Goal: Task Accomplishment & Management: Use online tool/utility

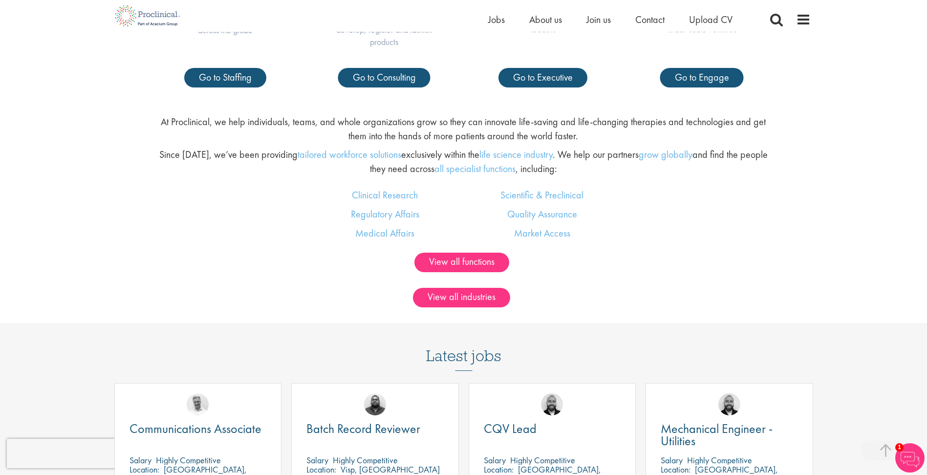
scroll to position [586, 0]
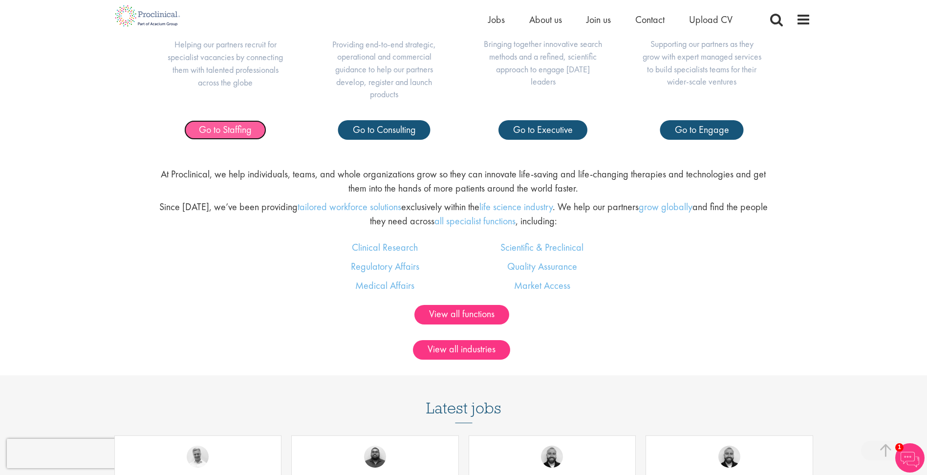
click at [253, 138] on link "Go to Staffing" at bounding box center [225, 130] width 82 height 20
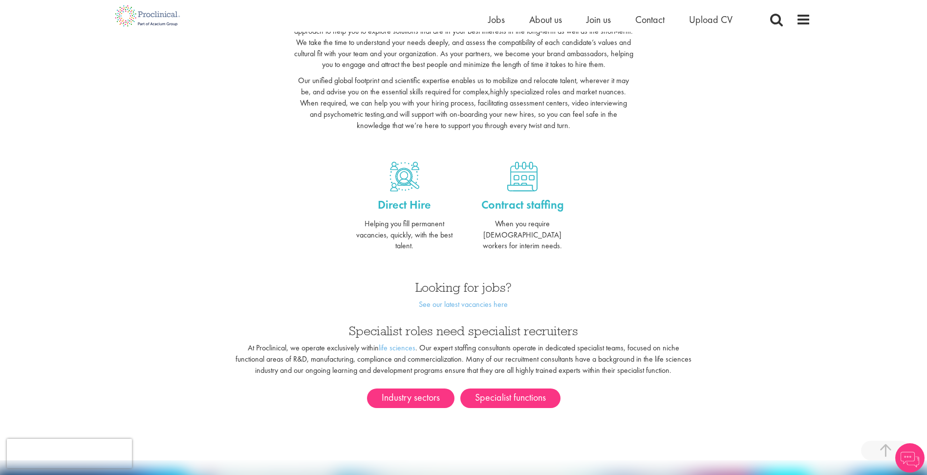
scroll to position [293, 0]
click at [459, 299] on link "See our latest vacancies here" at bounding box center [463, 304] width 89 height 10
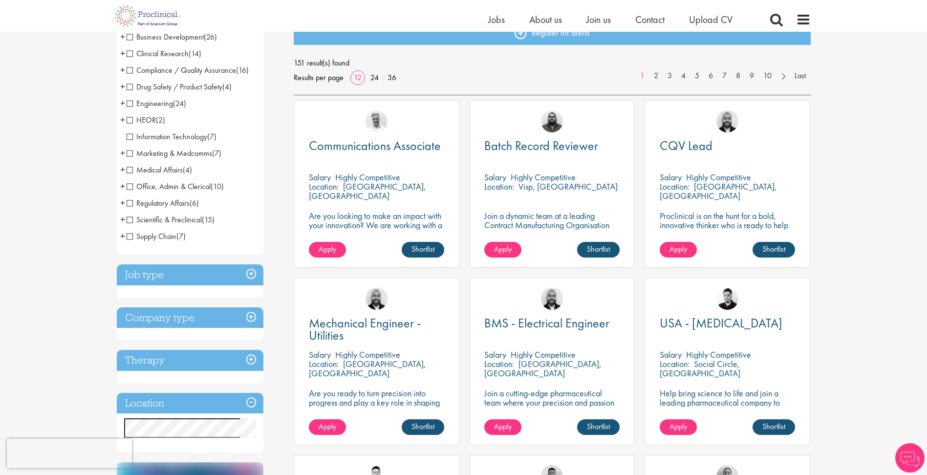
scroll to position [147, 0]
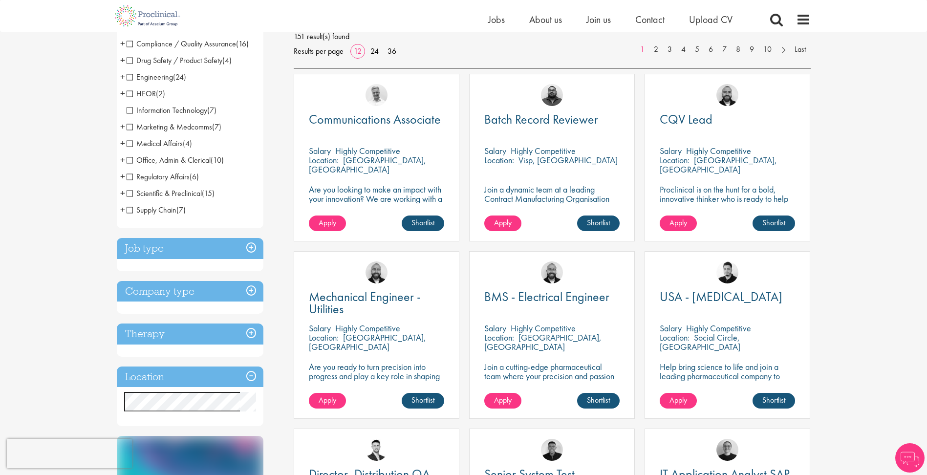
click at [249, 248] on h3 "Job type" at bounding box center [190, 248] width 147 height 21
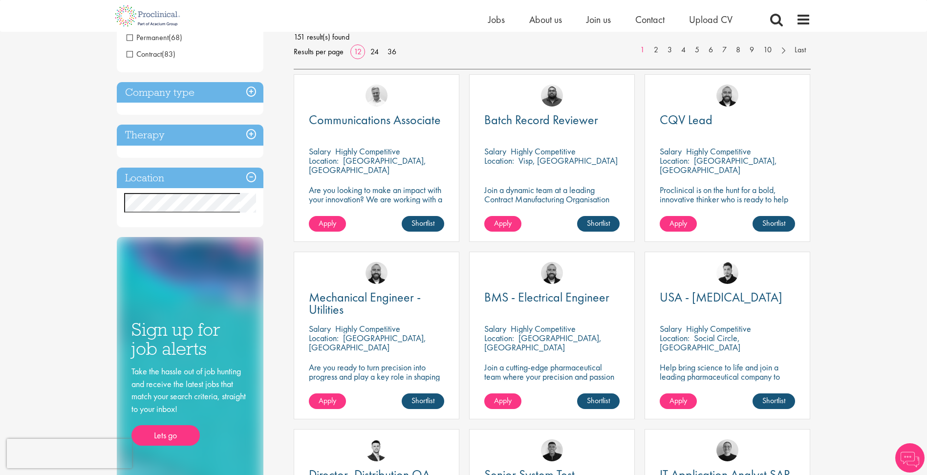
scroll to position [97, 0]
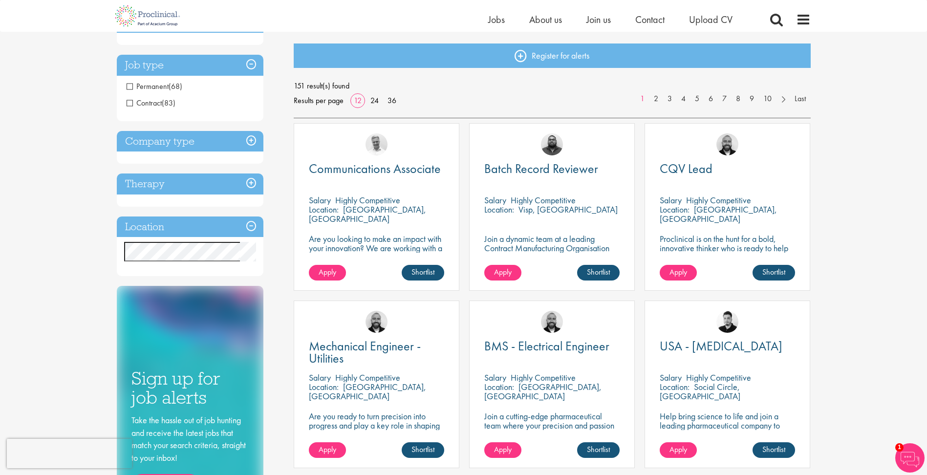
click at [129, 86] on span "Permanent" at bounding box center [148, 86] width 42 height 10
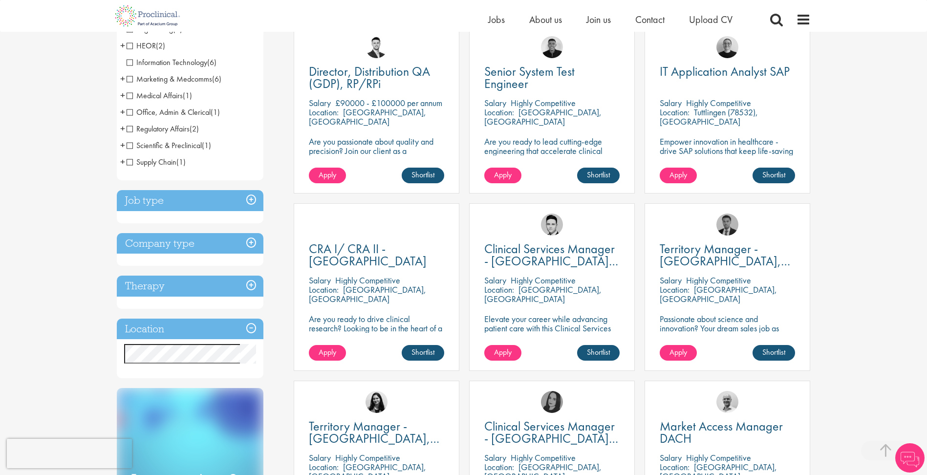
scroll to position [195, 0]
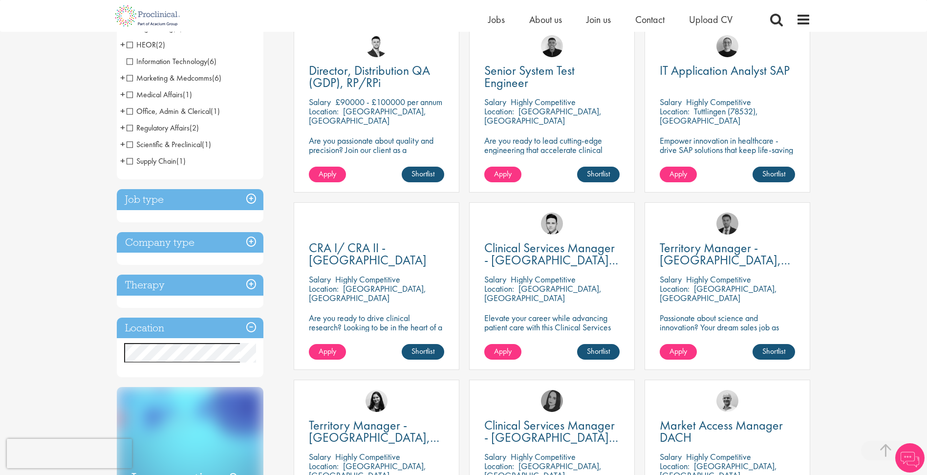
click at [247, 202] on h3 "Job type" at bounding box center [190, 199] width 147 height 21
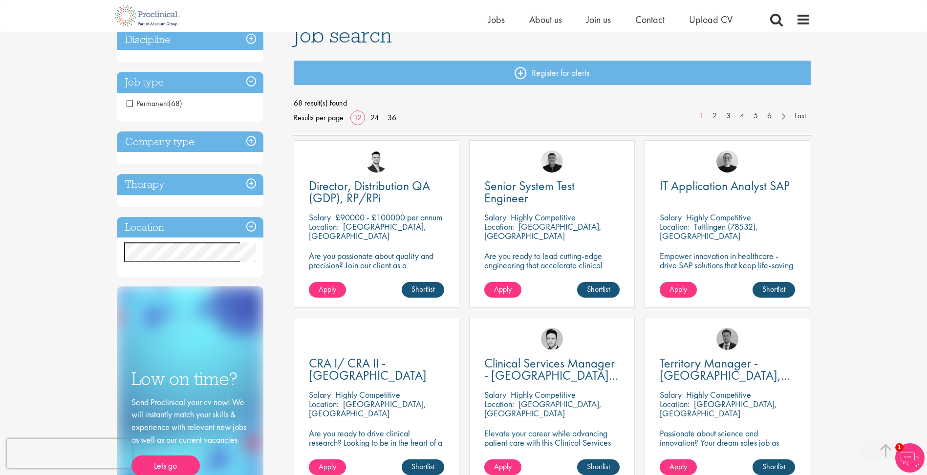
scroll to position [49, 0]
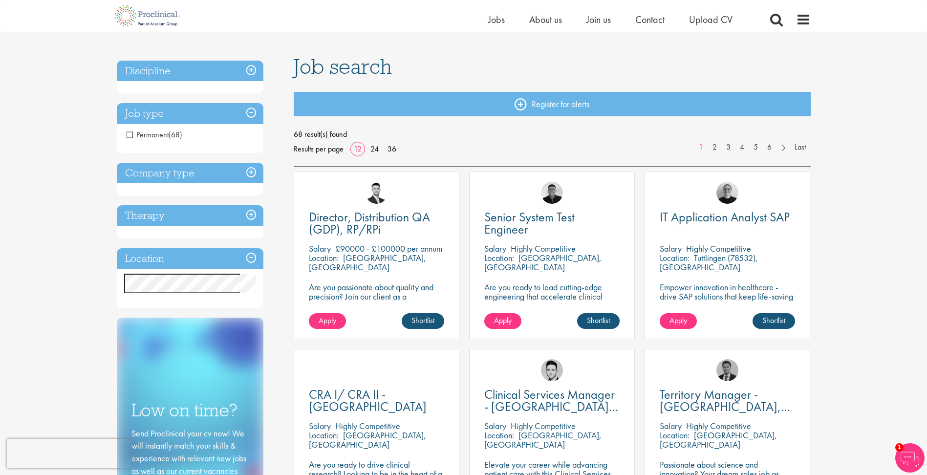
click at [251, 167] on h3 "Company type" at bounding box center [190, 173] width 147 height 21
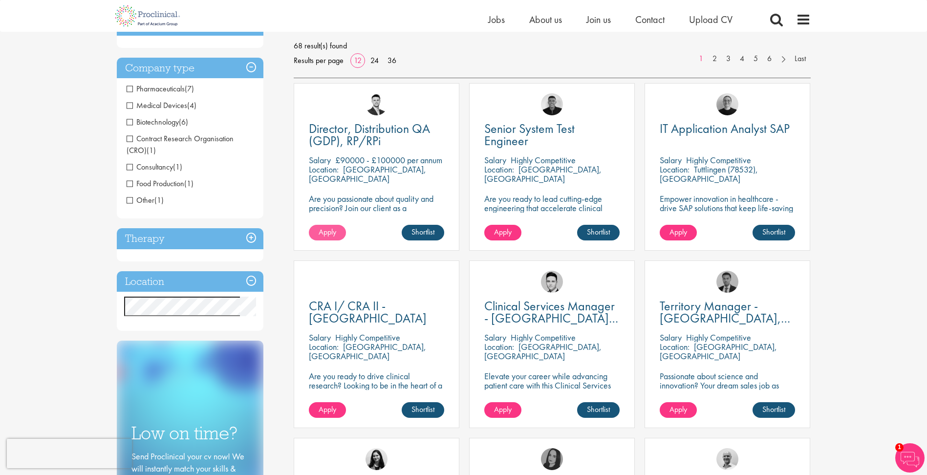
scroll to position [147, 0]
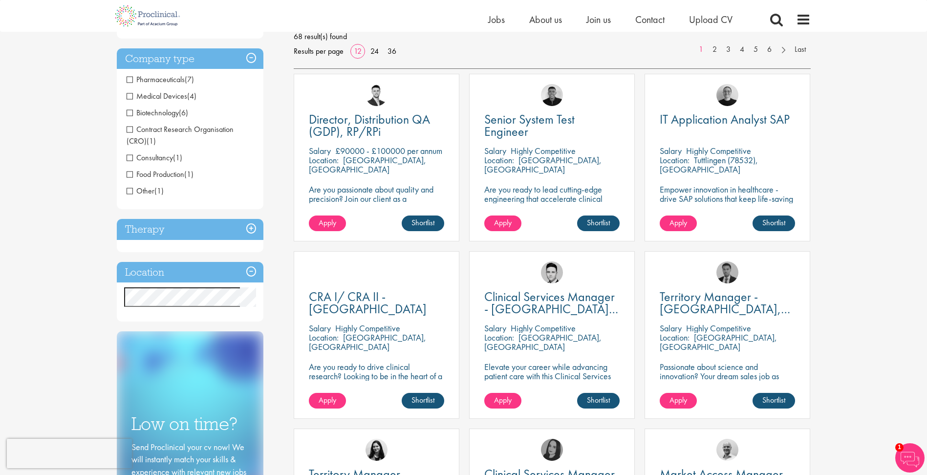
click at [254, 228] on h3 "Therapy" at bounding box center [190, 229] width 147 height 21
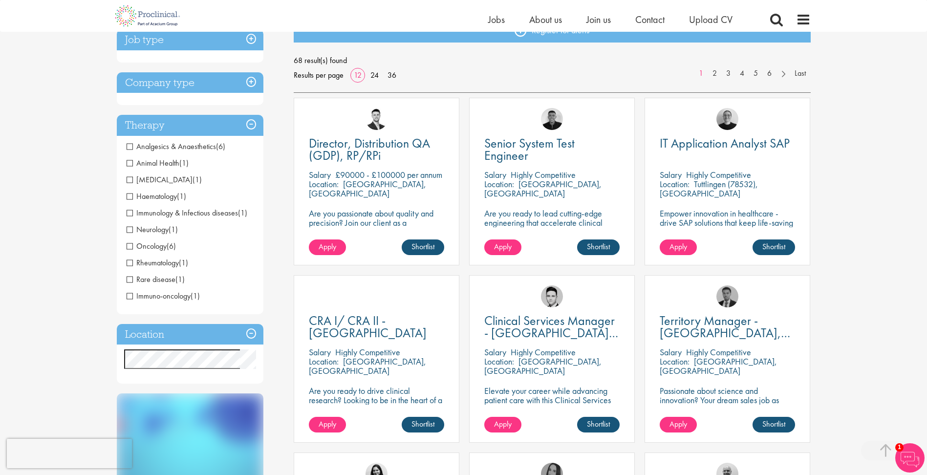
scroll to position [195, 0]
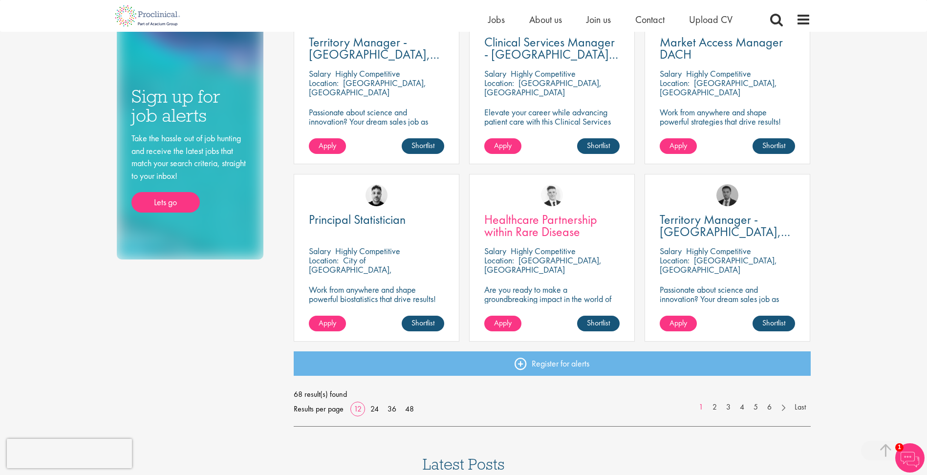
scroll to position [586, 0]
